Goal: Task Accomplishment & Management: Manage account settings

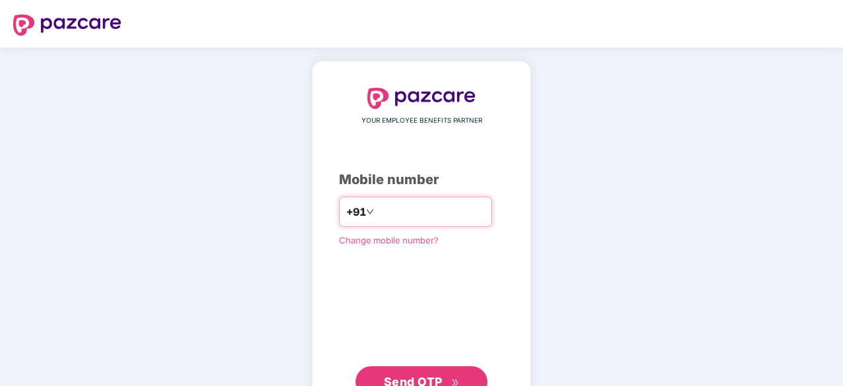
type input "**********"
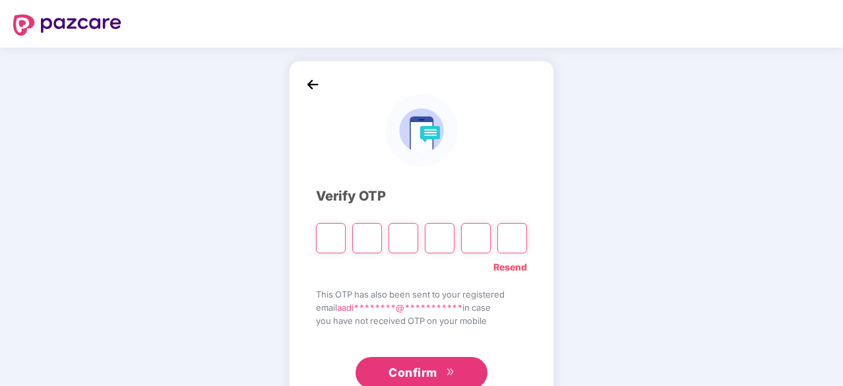
type input "*"
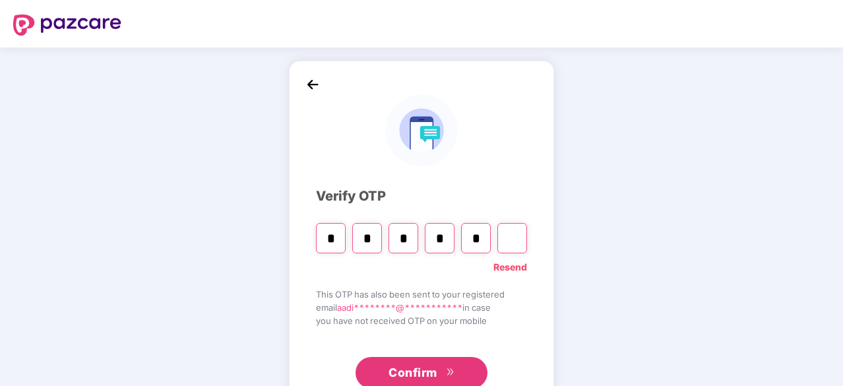
type input "*"
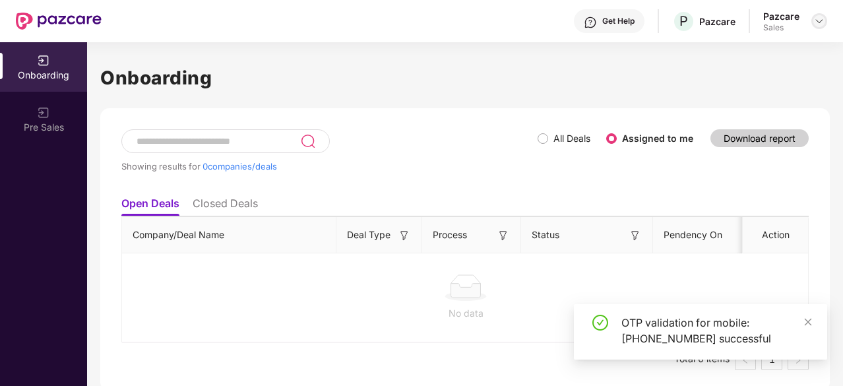
click at [815, 16] on img at bounding box center [819, 21] width 11 height 11
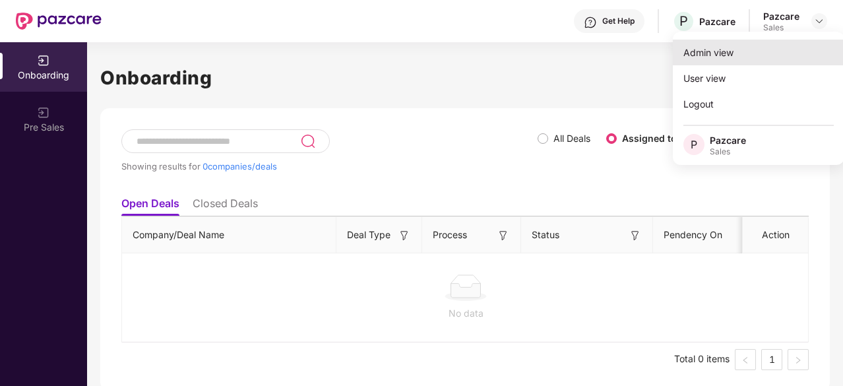
click at [797, 58] on div "Admin view" at bounding box center [758, 53] width 171 height 26
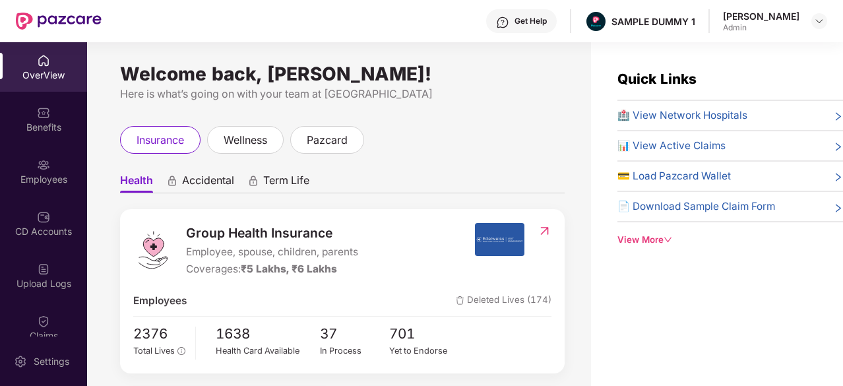
scroll to position [6, 0]
